Goal: Task Accomplishment & Management: Complete application form

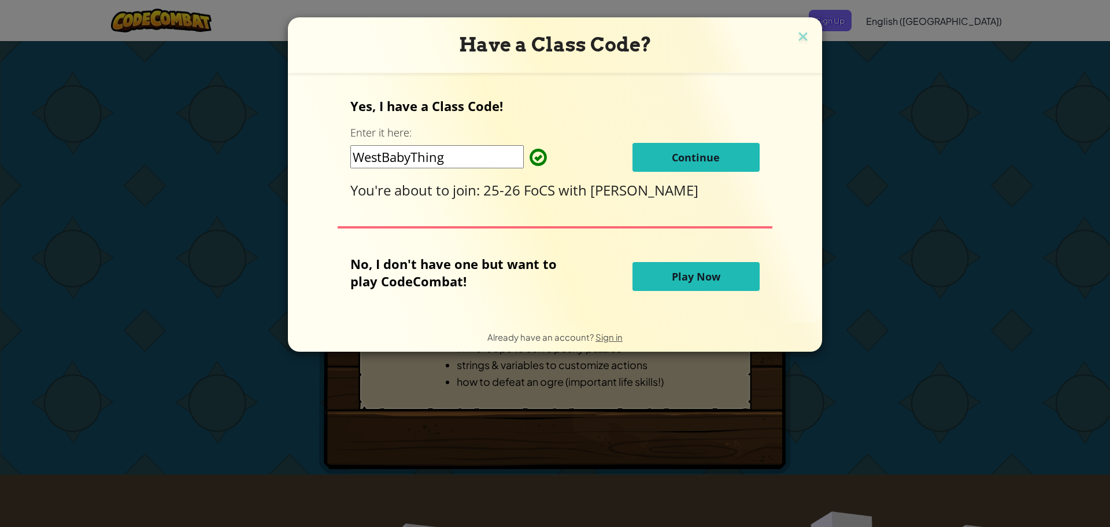
click at [443, 157] on input "WestBabyThing" at bounding box center [436, 156] width 173 height 23
drag, startPoint x: 489, startPoint y: 161, endPoint x: 455, endPoint y: 160, distance: 34.7
click at [455, 160] on input "WestBabyThing" at bounding box center [436, 156] width 173 height 23
click at [679, 166] on button "Continue" at bounding box center [696, 157] width 127 height 29
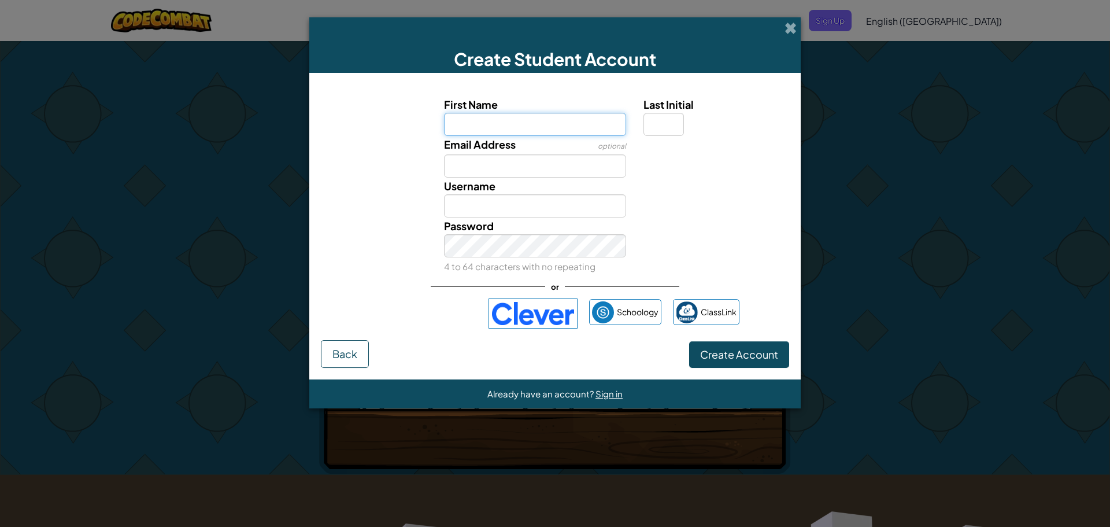
click at [514, 126] on input "First Name" at bounding box center [535, 124] width 183 height 23
type input "britney"
type input "Britney"
click at [660, 117] on input "Last Initial" at bounding box center [664, 124] width 40 height 23
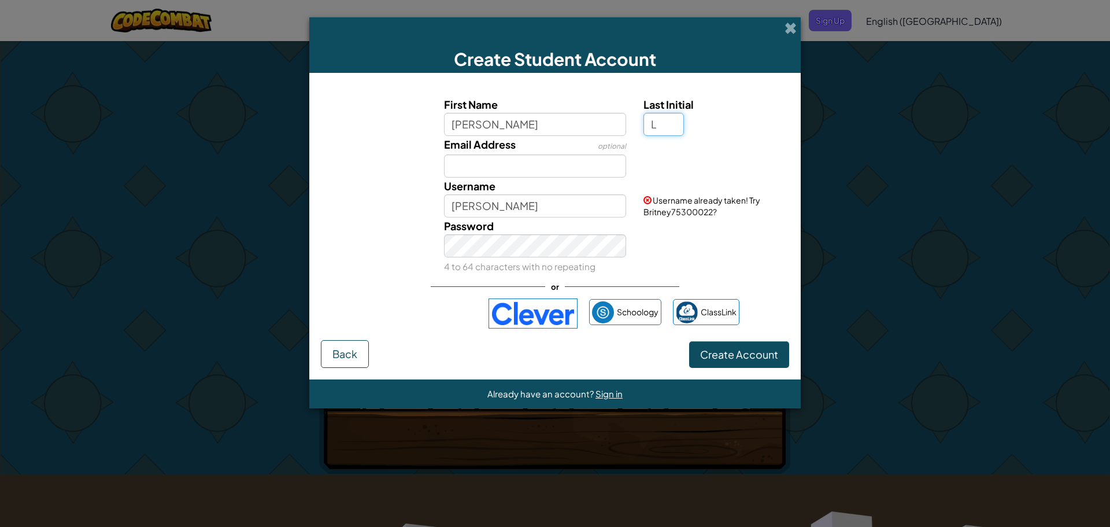
type input "L"
type input "BritneyL"
click at [453, 125] on input "britney" at bounding box center [535, 124] width 183 height 23
click at [455, 125] on input "britney" at bounding box center [535, 124] width 183 height 23
click at [546, 124] on input "Britney" at bounding box center [535, 124] width 183 height 23
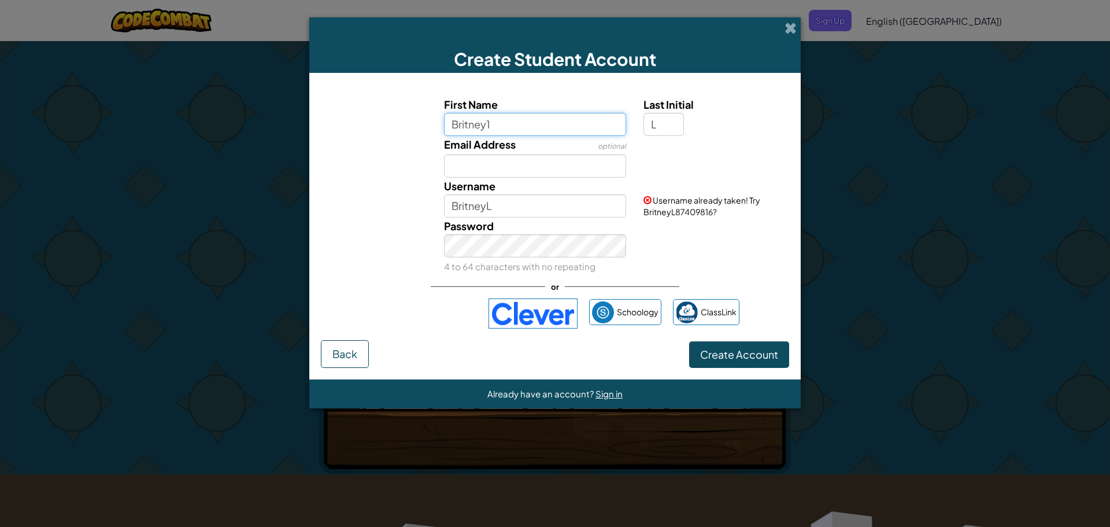
type input "Britney12"
drag, startPoint x: 560, startPoint y: 130, endPoint x: 368, endPoint y: 130, distance: 192.6
click at [368, 130] on div "First Name Britney12 Last Initial L" at bounding box center [555, 116] width 480 height 40
type input "L"
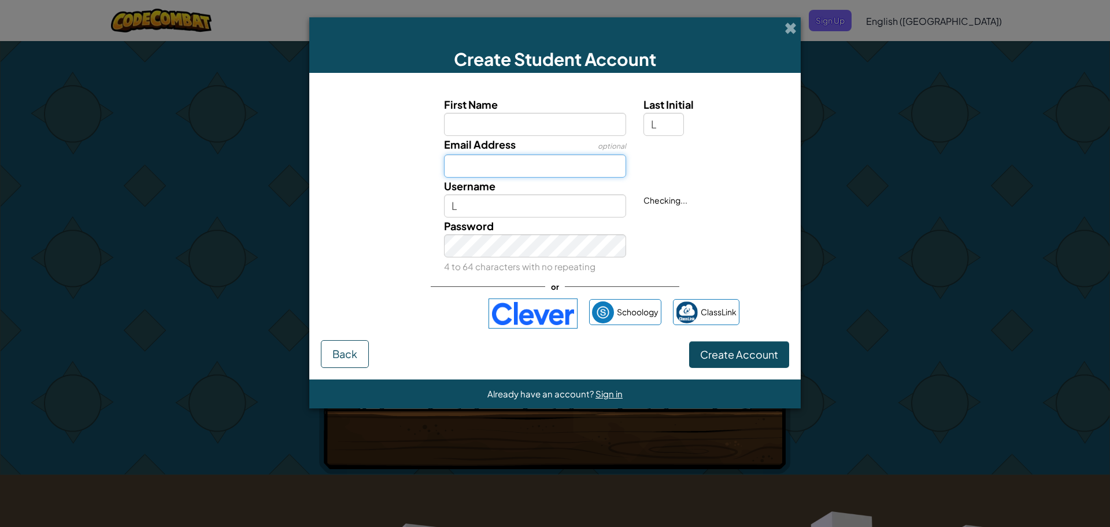
click at [485, 167] on input "Email Address" at bounding box center [535, 165] width 183 height 23
type input "britney.linobarron@stu.bryanisd.org"
drag, startPoint x: 493, startPoint y: 207, endPoint x: 404, endPoint y: 213, distance: 89.3
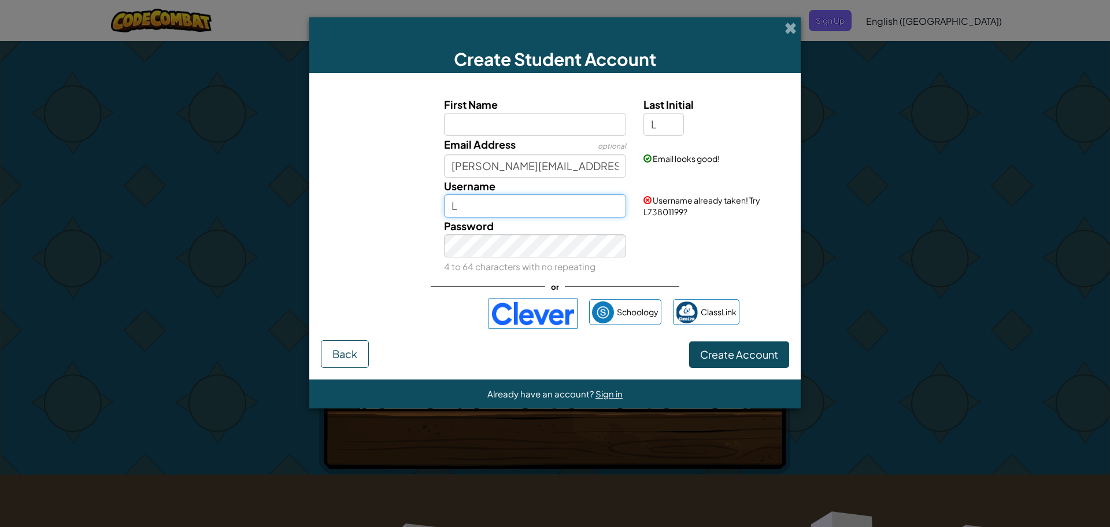
click at [404, 213] on div "Username L Username already taken! Try L73801199?" at bounding box center [555, 198] width 480 height 40
click at [505, 207] on input "britney" at bounding box center [535, 205] width 183 height 23
click at [455, 208] on input "britneyL" at bounding box center [535, 205] width 183 height 23
click at [513, 206] on input "BritneyL" at bounding box center [535, 205] width 183 height 23
click at [590, 205] on input "BritneyL" at bounding box center [535, 205] width 183 height 23
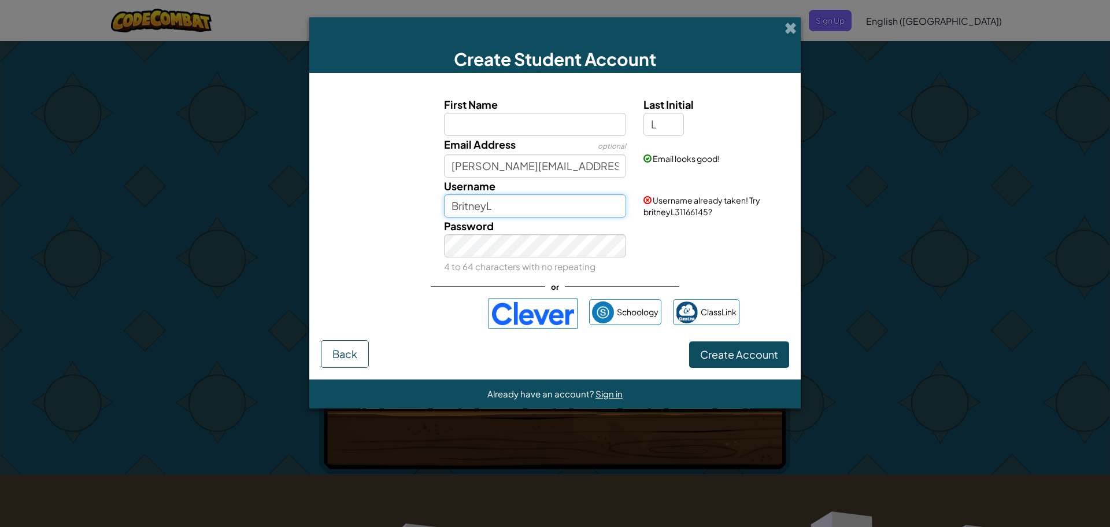
type input "BritneyL"
click at [746, 346] on button "Create Account" at bounding box center [739, 354] width 100 height 27
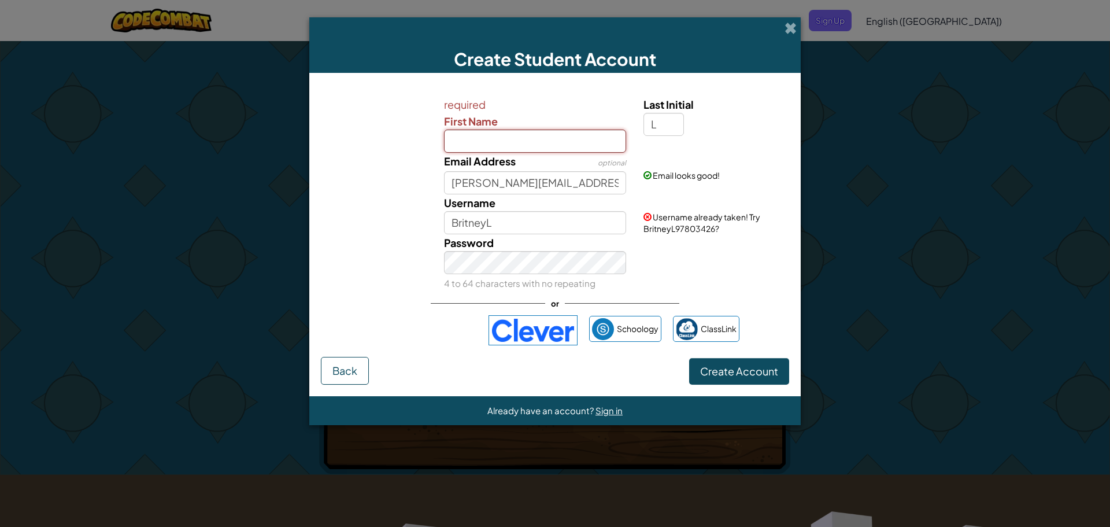
click at [546, 141] on input "First Name" at bounding box center [535, 141] width 183 height 23
type input "Britney"
click at [735, 375] on span "Create Account" at bounding box center [739, 370] width 78 height 13
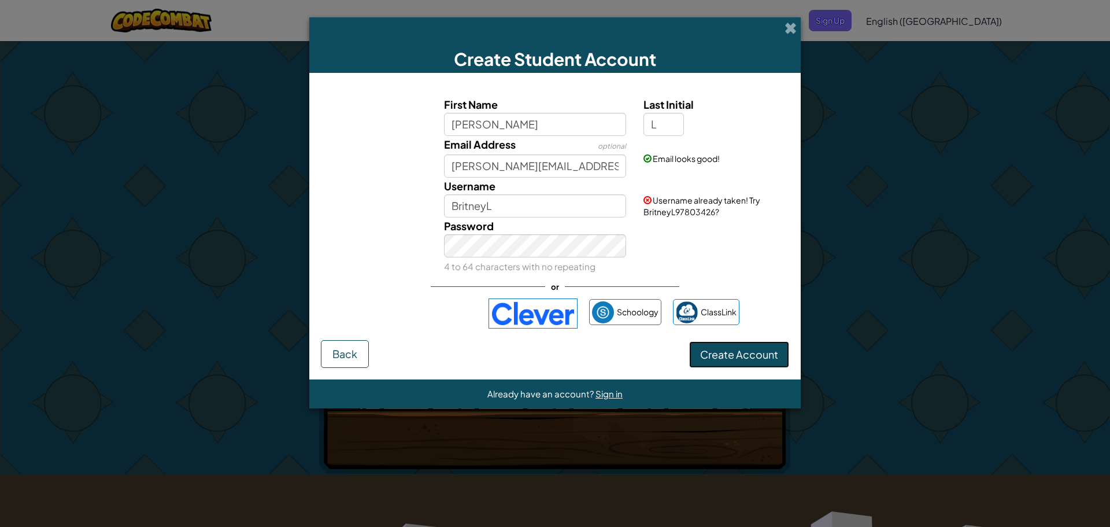
click at [734, 352] on button "Create Account" at bounding box center [739, 354] width 100 height 27
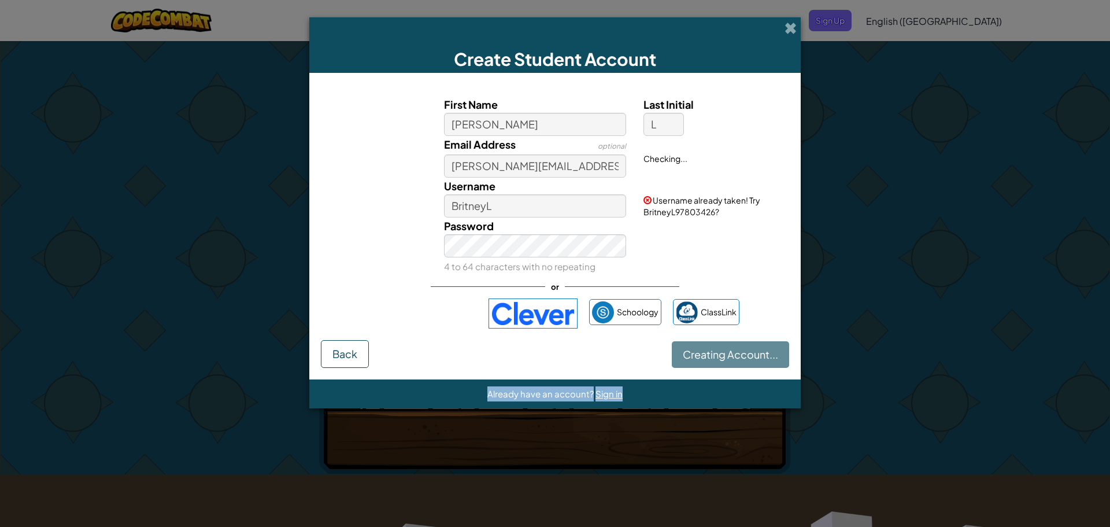
click at [734, 352] on div "Creating Account... Back" at bounding box center [555, 354] width 468 height 28
click at [734, 352] on button "Creating Account..." at bounding box center [730, 354] width 117 height 27
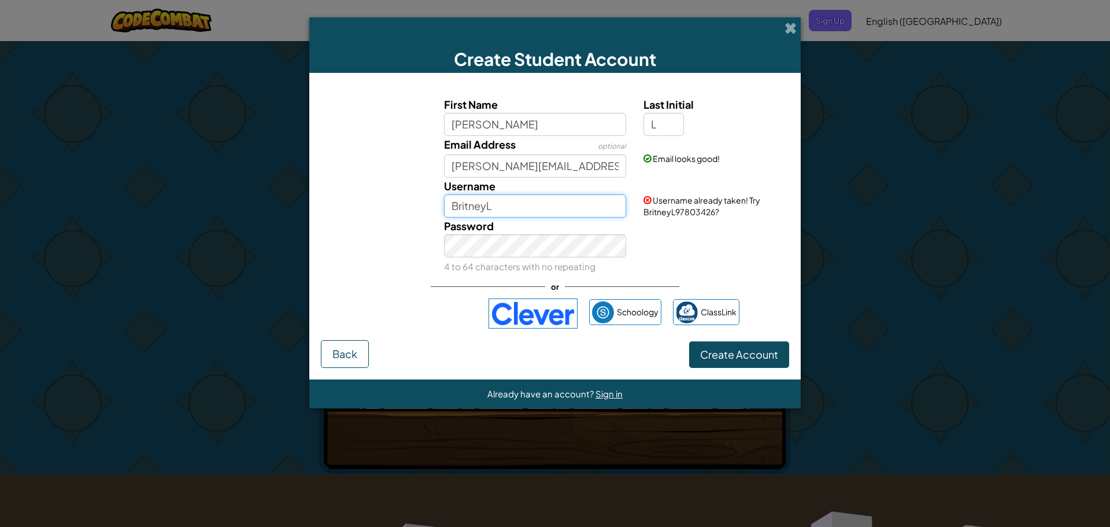
click at [517, 206] on input "BritneyL" at bounding box center [535, 205] width 183 height 23
type input "BritneyL11111111"
click at [720, 359] on button "Create Account" at bounding box center [739, 354] width 100 height 27
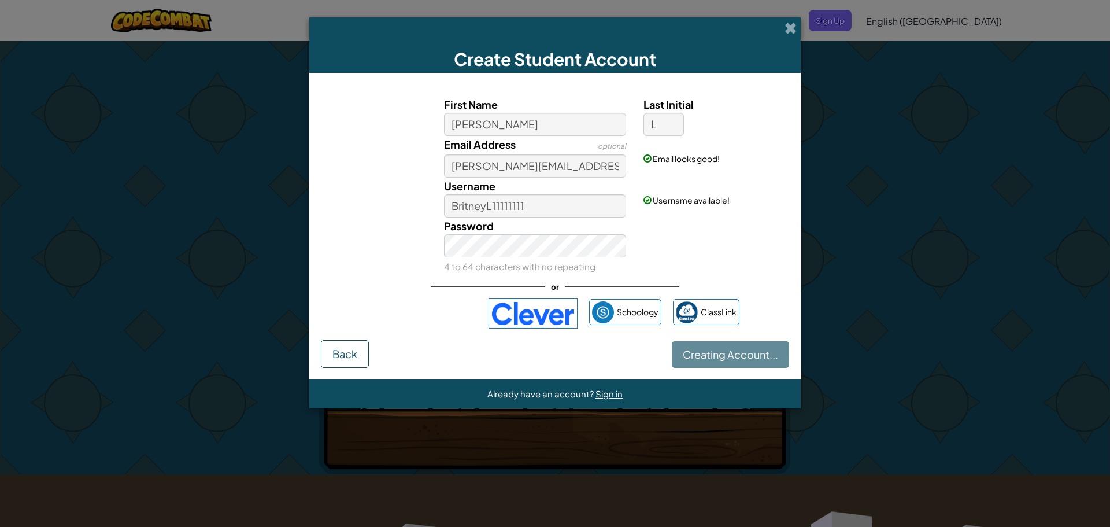
click at [720, 359] on div "Creating Account... Back" at bounding box center [555, 354] width 468 height 28
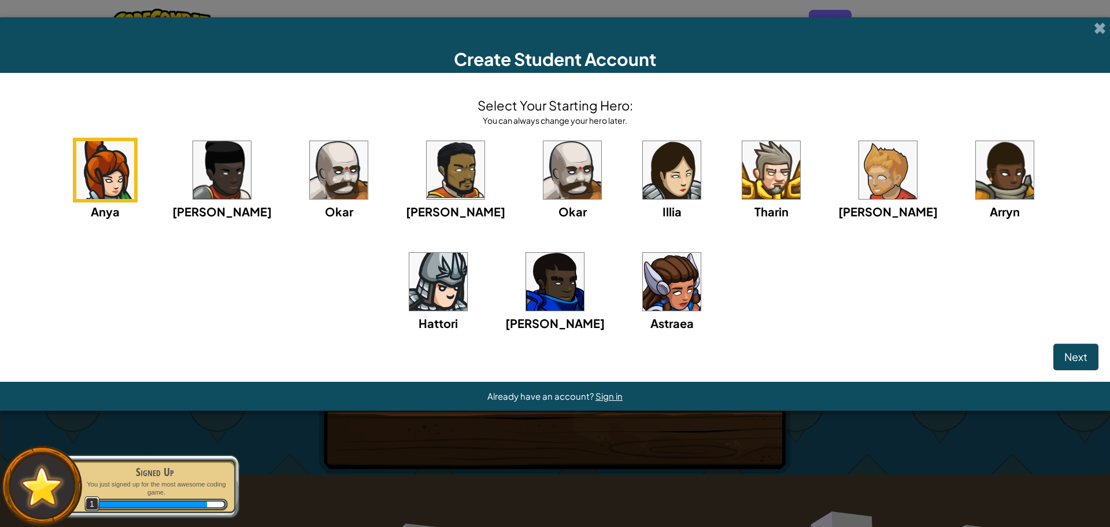
click at [643, 163] on img at bounding box center [672, 170] width 58 height 58
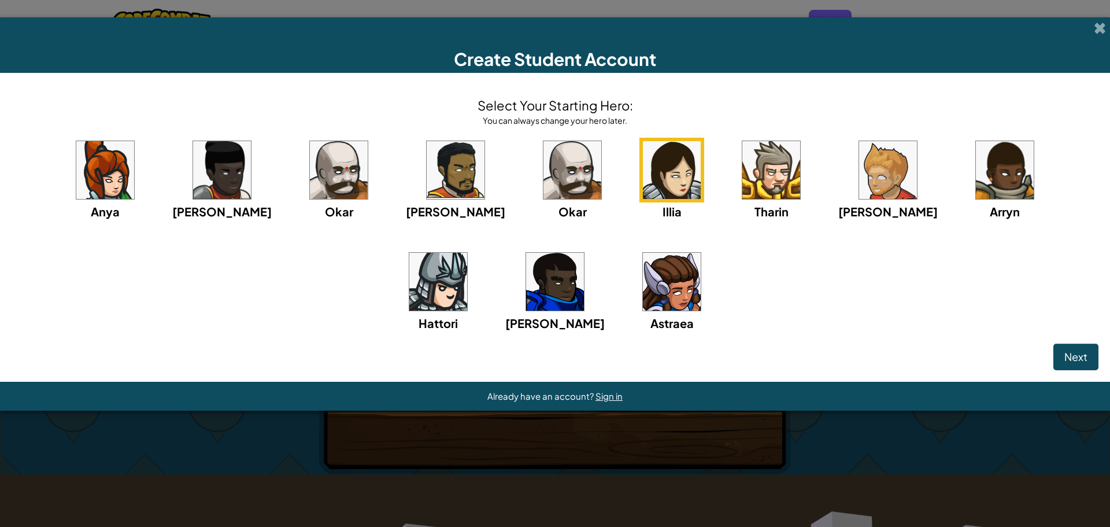
click at [643, 296] on img at bounding box center [672, 282] width 58 height 58
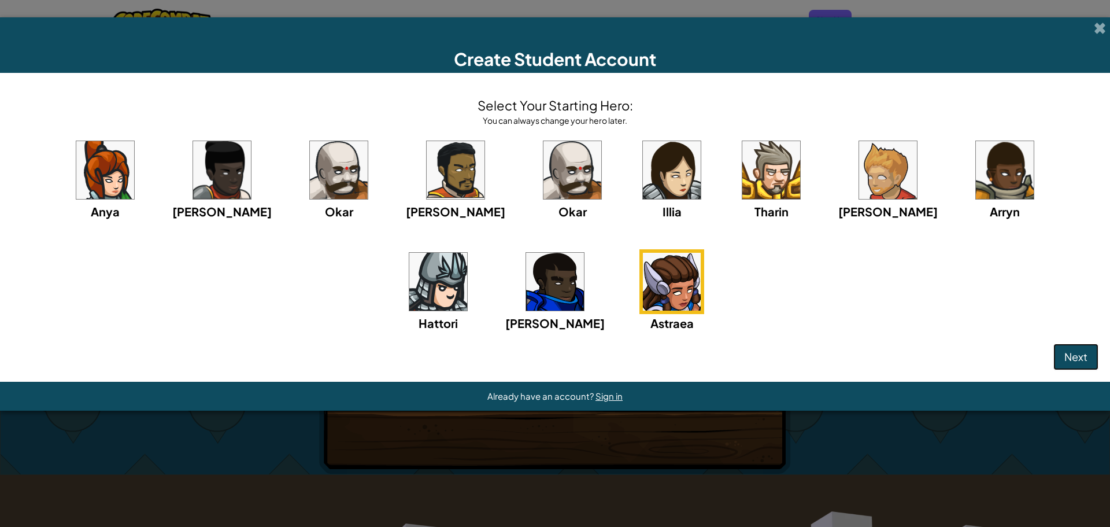
click at [1084, 350] on span "Next" at bounding box center [1076, 356] width 23 height 13
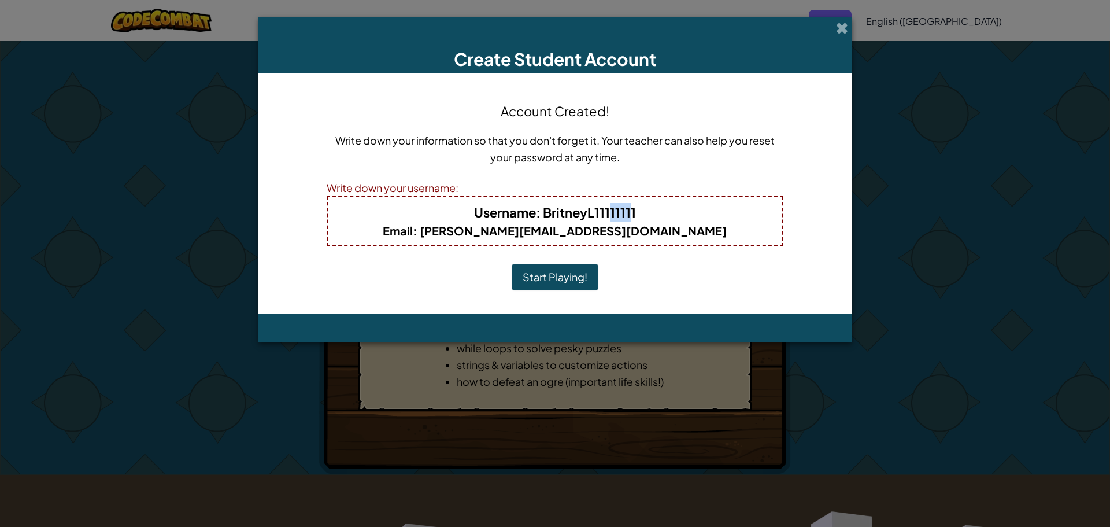
drag, startPoint x: 629, startPoint y: 213, endPoint x: 609, endPoint y: 213, distance: 19.7
click at [609, 213] on b "Username : BritneyL11111111" at bounding box center [555, 212] width 162 height 16
drag, startPoint x: 660, startPoint y: 208, endPoint x: 653, endPoint y: 213, distance: 8.8
click at [653, 213] on h4 "Username : BritneyL11111111" at bounding box center [554, 212] width 431 height 19
click at [561, 276] on button "Start Playing!" at bounding box center [555, 277] width 87 height 27
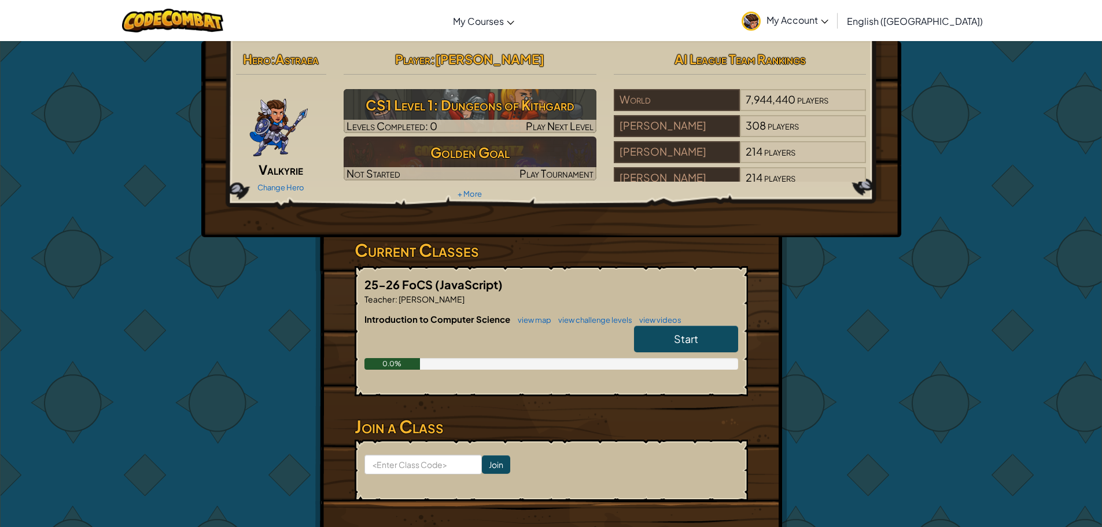
click at [828, 19] on span "My Account" at bounding box center [797, 20] width 62 height 12
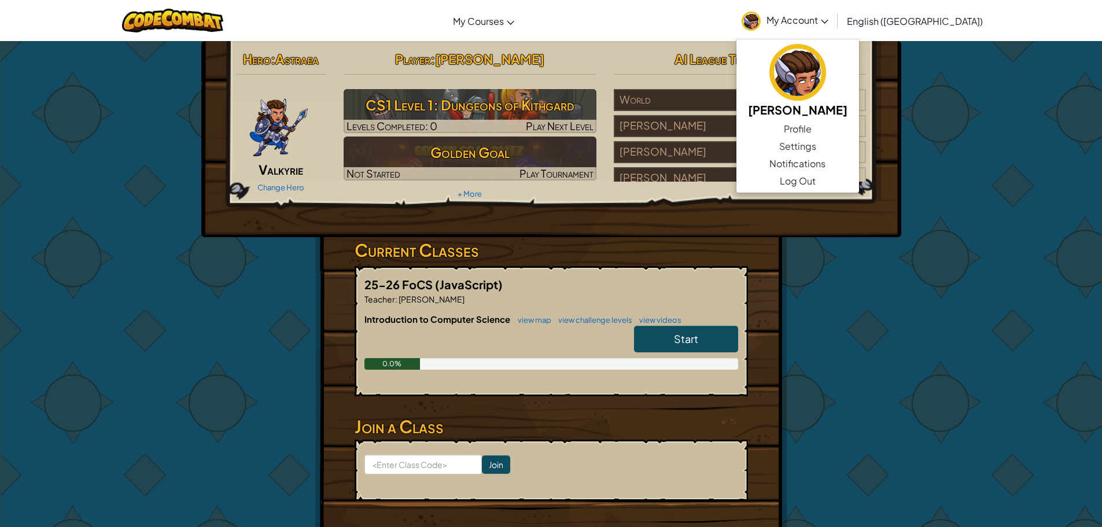
click at [828, 19] on span "My Account" at bounding box center [797, 20] width 62 height 12
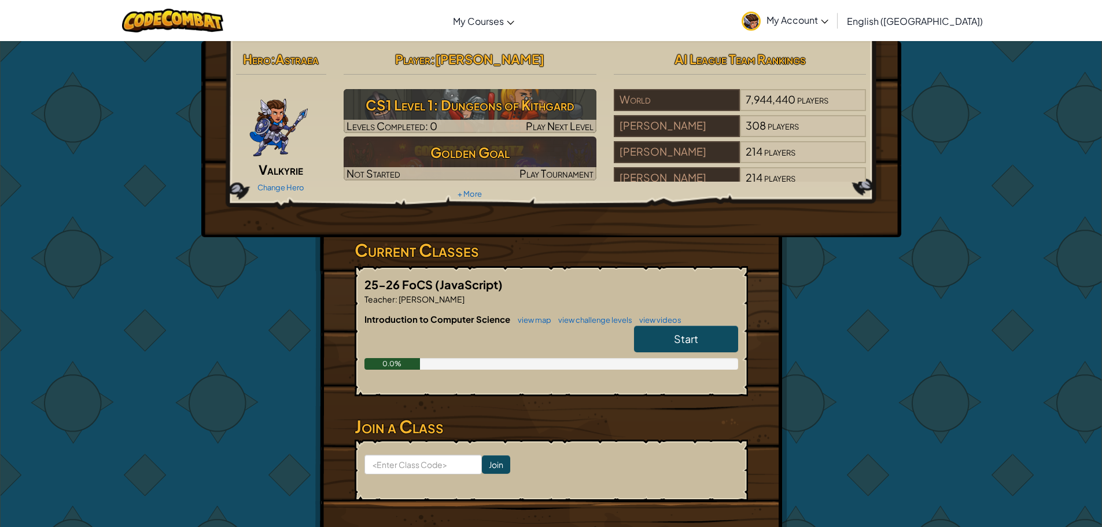
drag, startPoint x: 955, startPoint y: 0, endPoint x: 836, endPoint y: 412, distance: 428.6
click at [838, 412] on div "Hero : Astraea Valkyrie Change Hero Player : Britney L CS1 Level 1: Dungeons of…" at bounding box center [551, 302] width 677 height 523
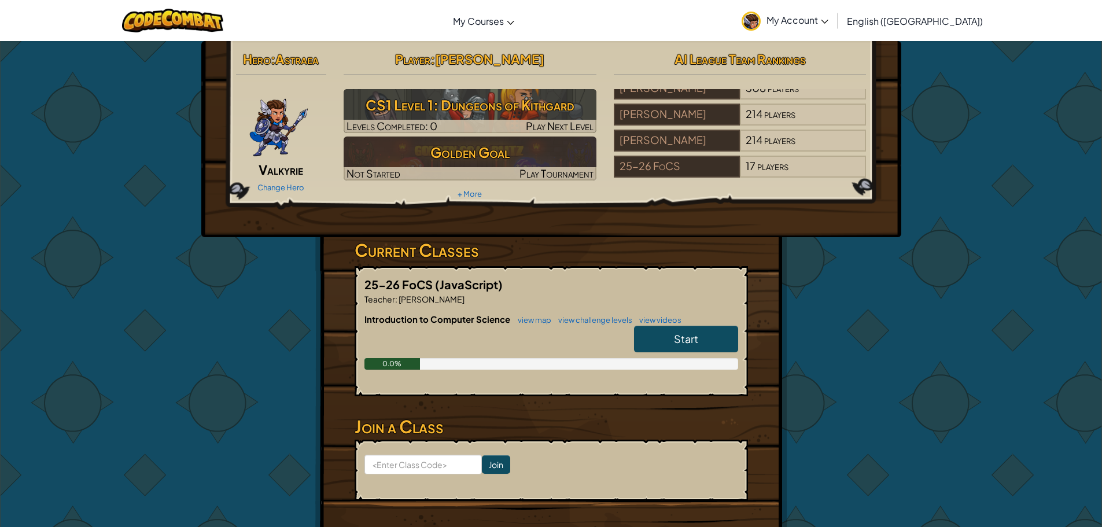
scroll to position [46, 0]
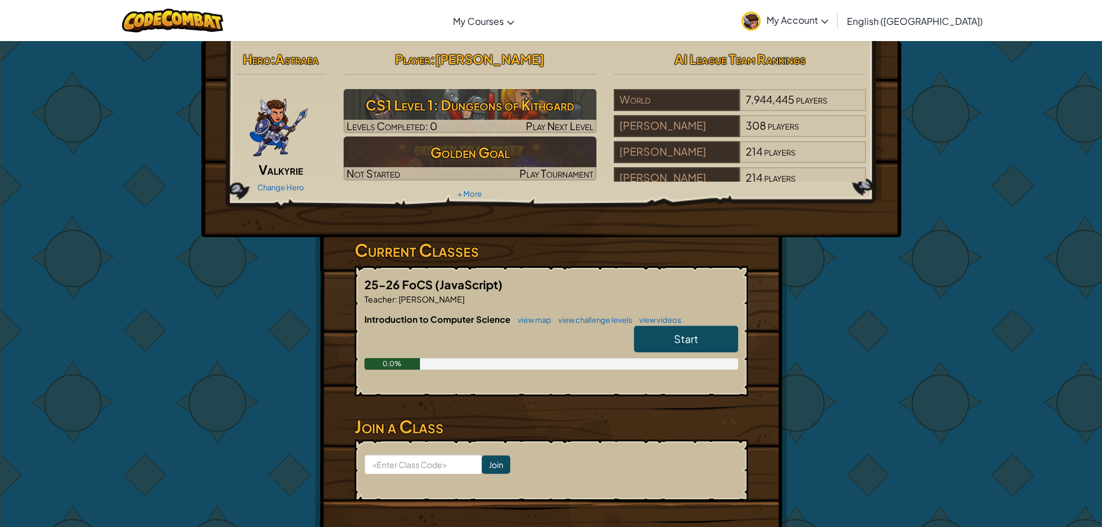
click at [828, 20] on icon at bounding box center [825, 22] width 8 height 4
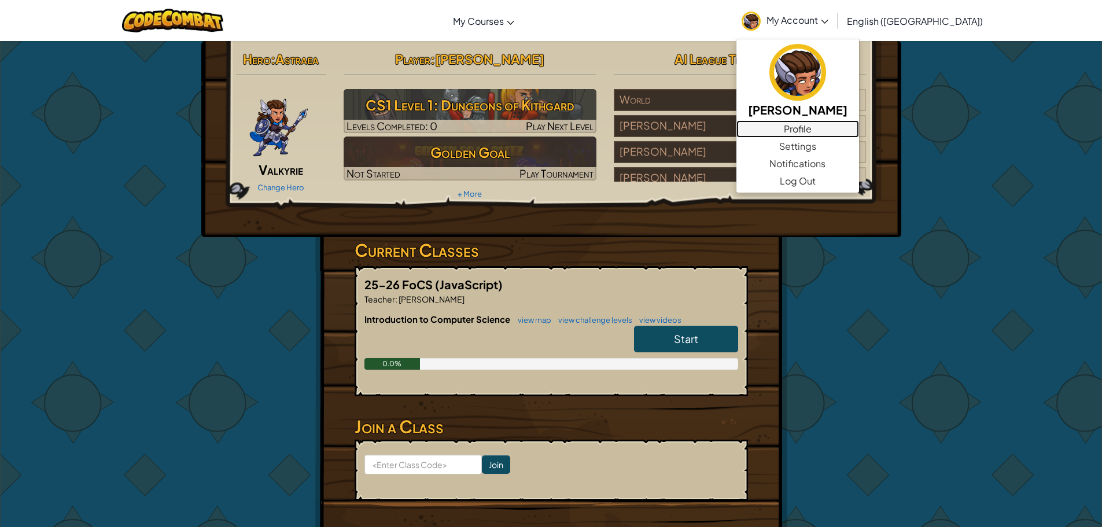
click at [859, 127] on link "Profile" at bounding box center [797, 128] width 123 height 17
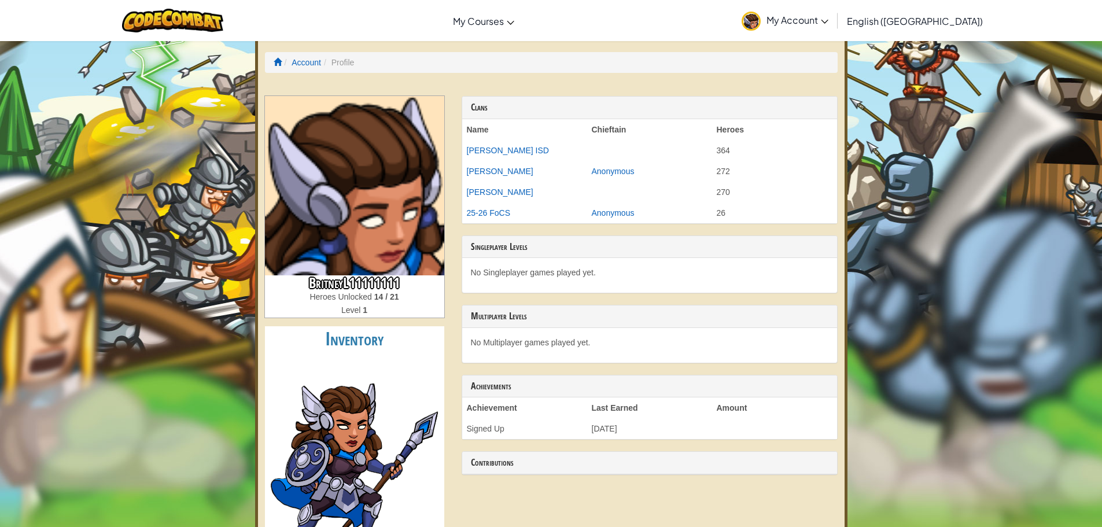
click at [339, 63] on li "Profile" at bounding box center [337, 63] width 33 height 12
click at [296, 58] on link "Account" at bounding box center [305, 62] width 29 height 9
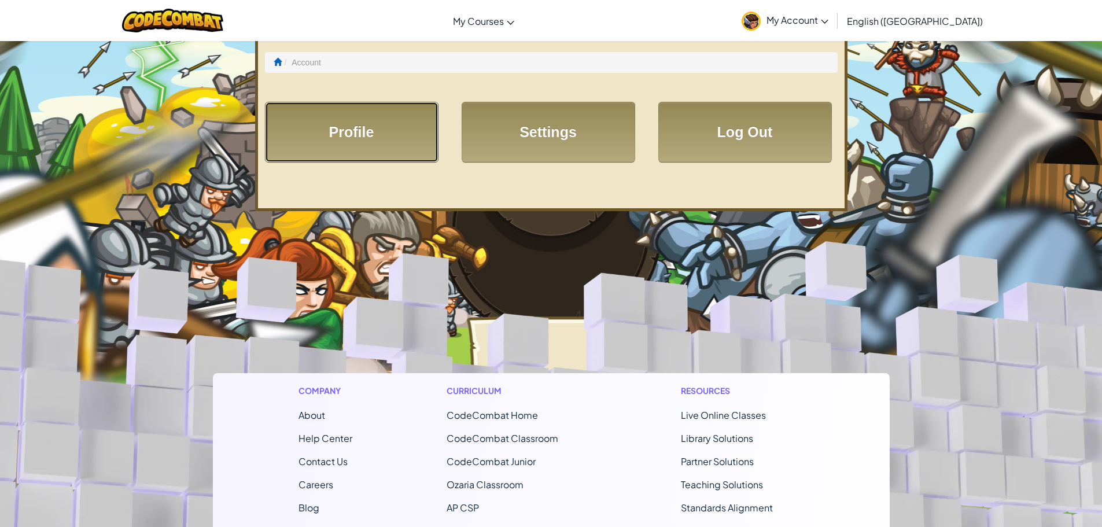
click at [364, 129] on link "Profile" at bounding box center [351, 132] width 173 height 61
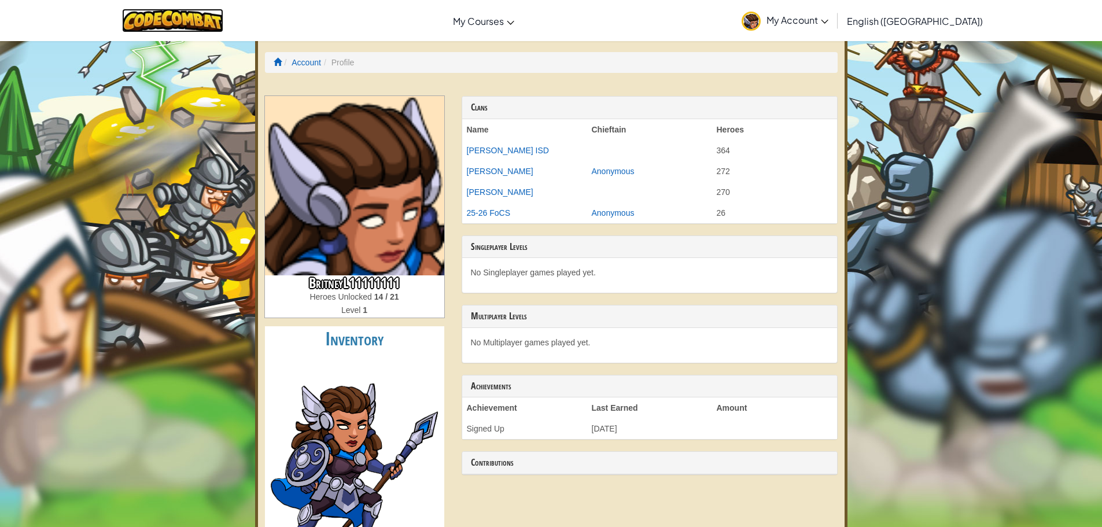
click at [186, 14] on img at bounding box center [172, 21] width 101 height 24
